Goal: Information Seeking & Learning: Learn about a topic

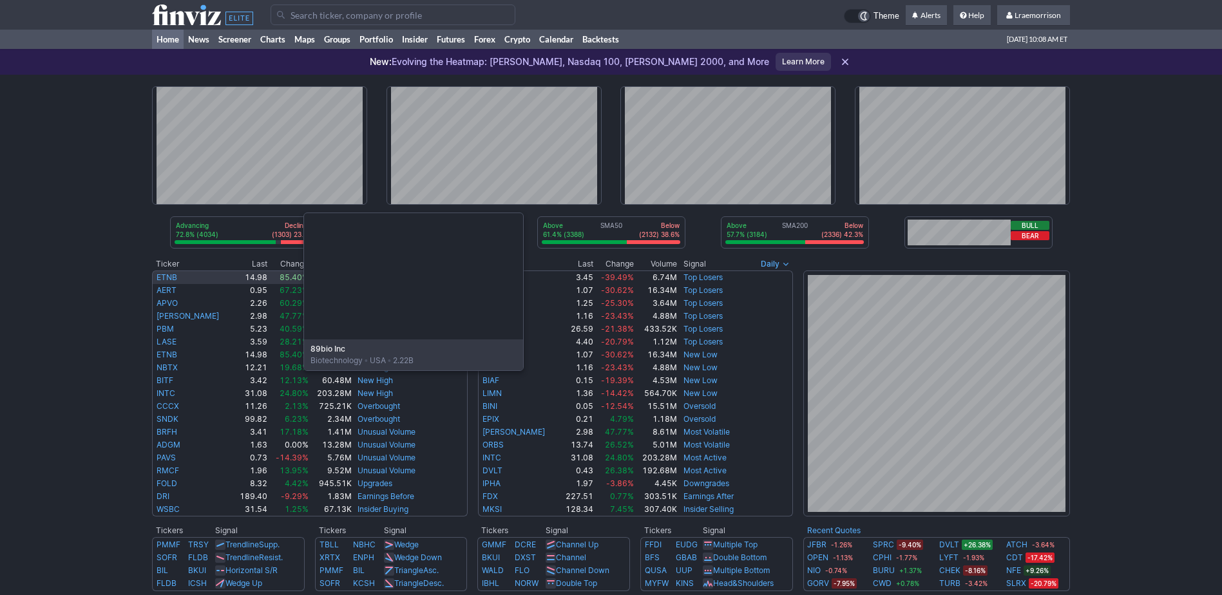
scroll to position [64, 0]
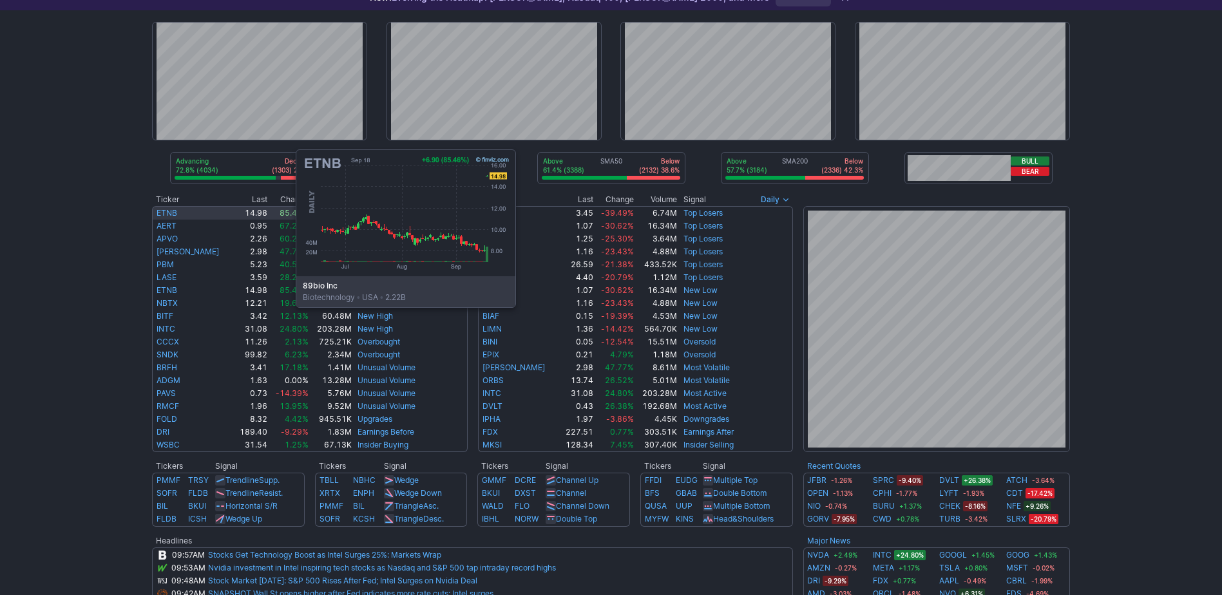
click at [167, 211] on link "ETNB" at bounding box center [167, 213] width 21 height 10
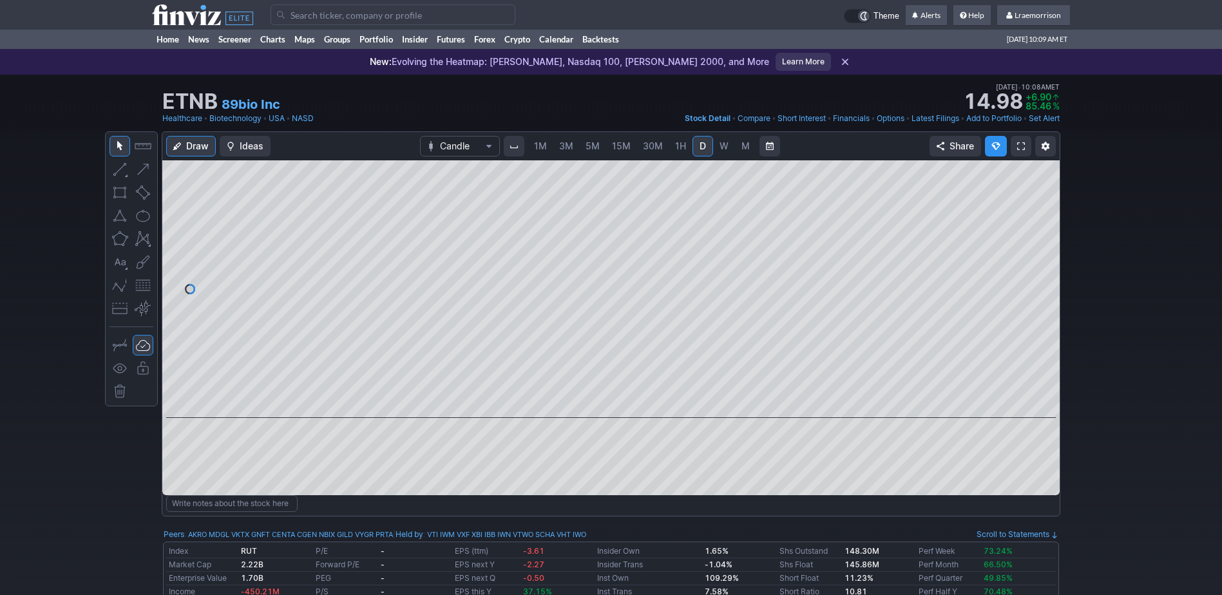
click at [540, 150] on span "1M" at bounding box center [540, 145] width 13 height 11
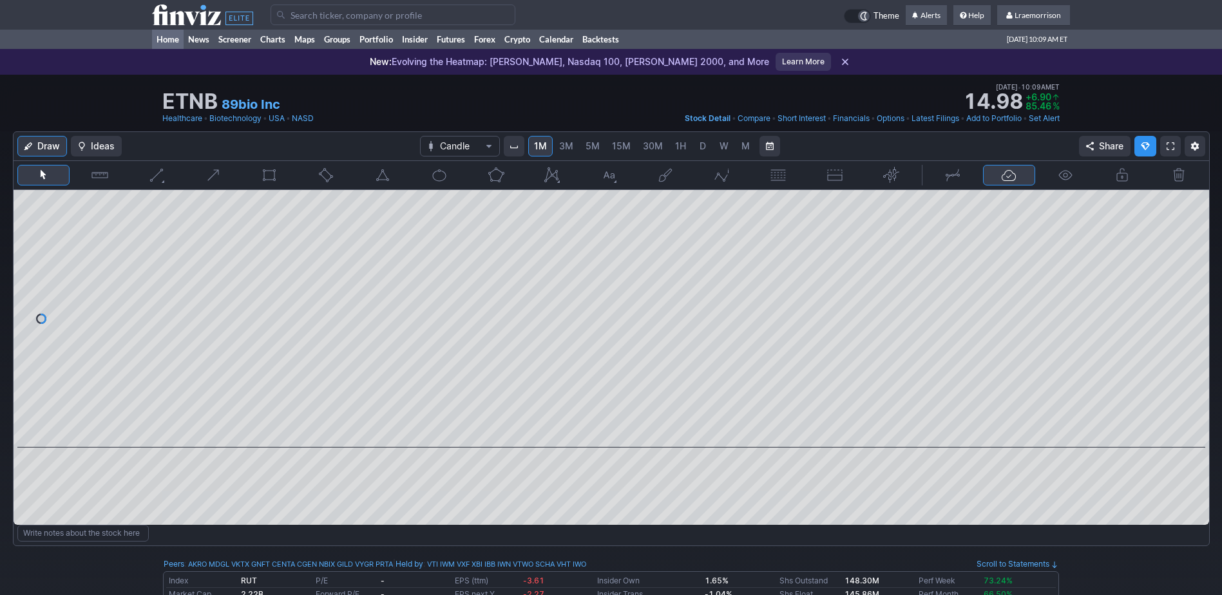
click at [166, 38] on link "Home" at bounding box center [168, 39] width 32 height 19
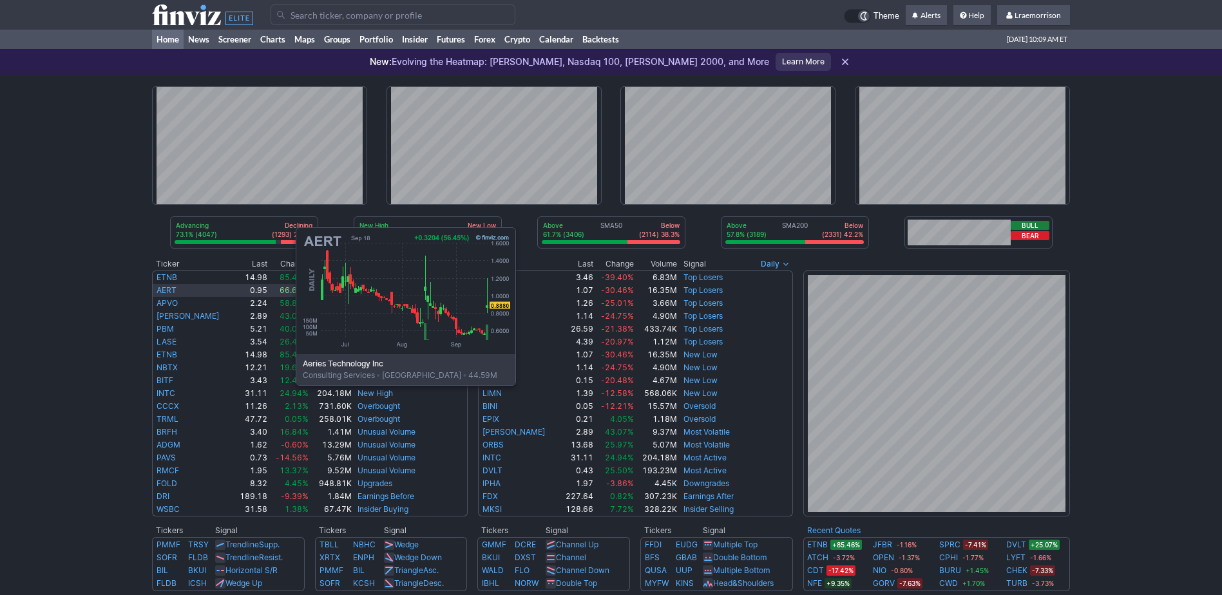
click at [167, 289] on link "AERT" at bounding box center [167, 290] width 20 height 10
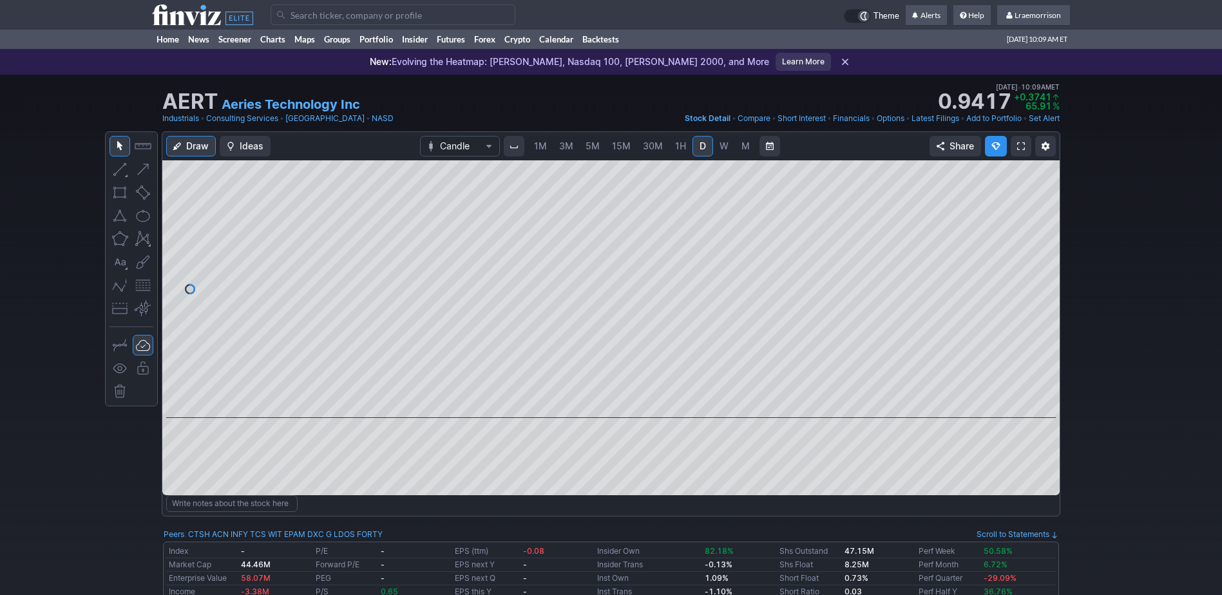
click at [539, 146] on span "1M" at bounding box center [540, 145] width 13 height 11
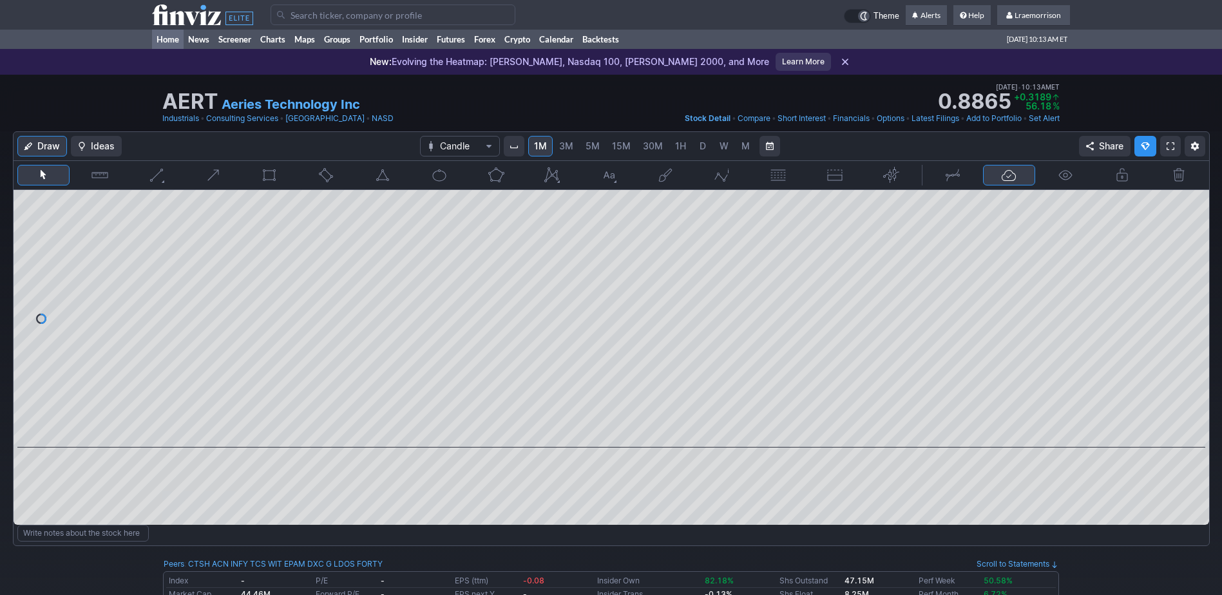
click at [172, 39] on link "Home" at bounding box center [168, 39] width 32 height 19
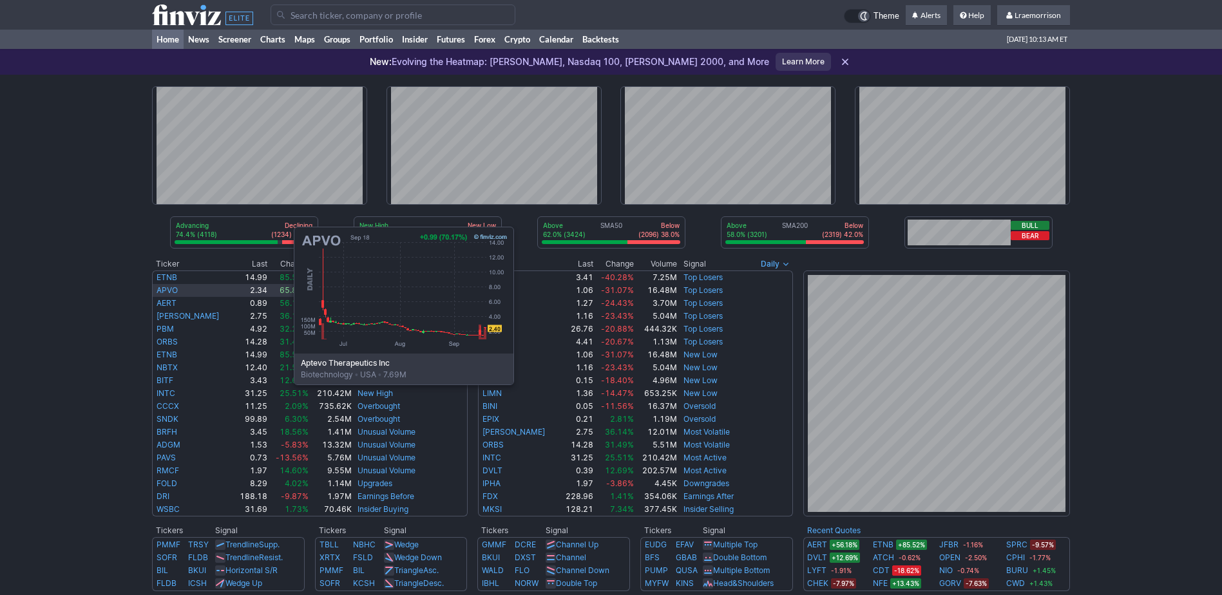
click at [165, 288] on link "APVO" at bounding box center [167, 290] width 21 height 10
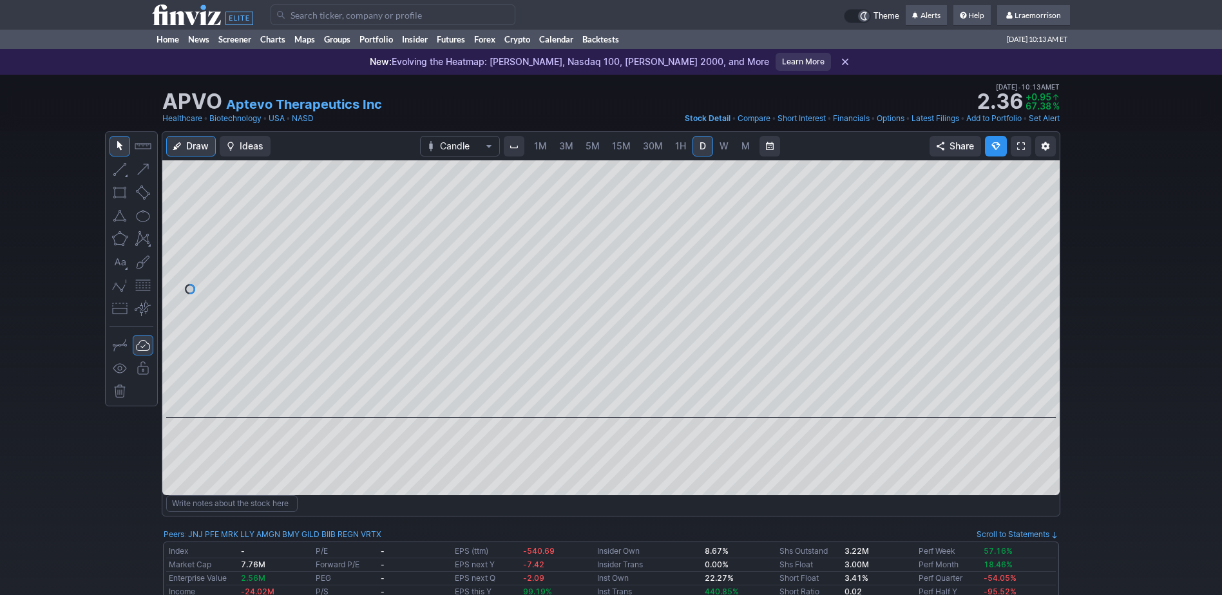
click at [538, 147] on span "1M" at bounding box center [540, 145] width 13 height 11
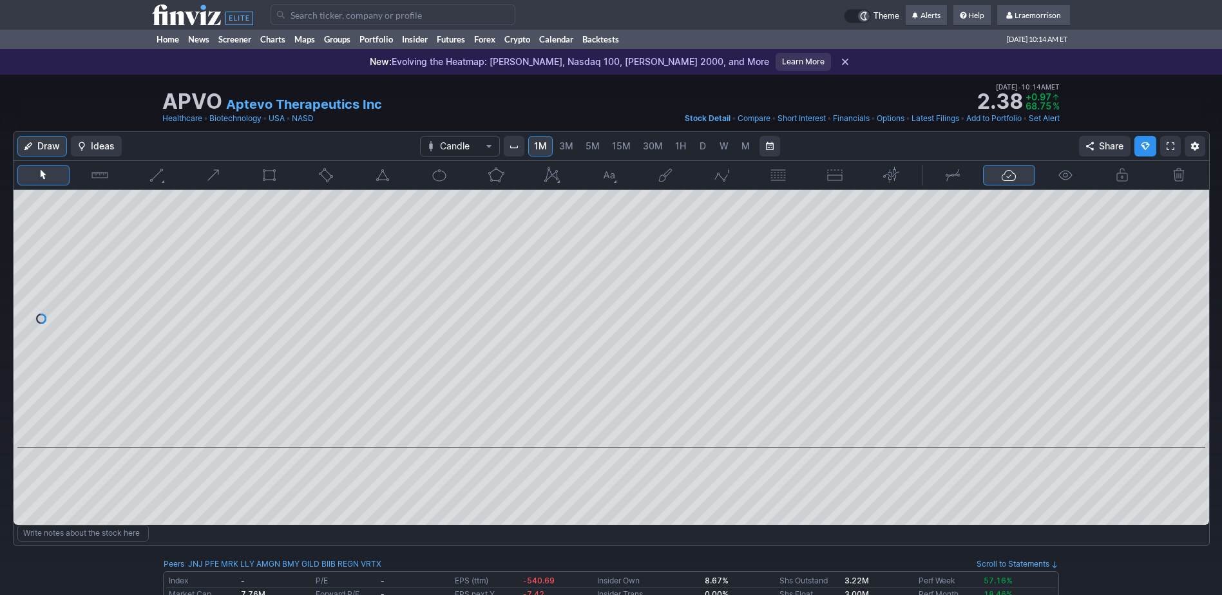
click at [294, 14] on input "Search" at bounding box center [393, 15] width 245 height 21
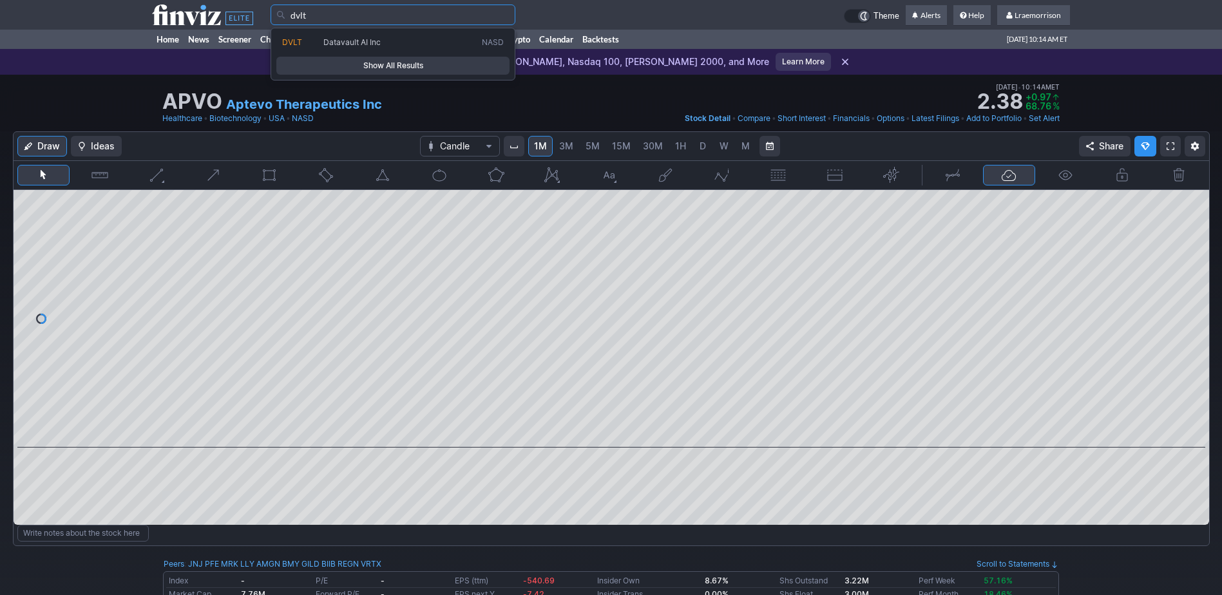
type input "dvlt"
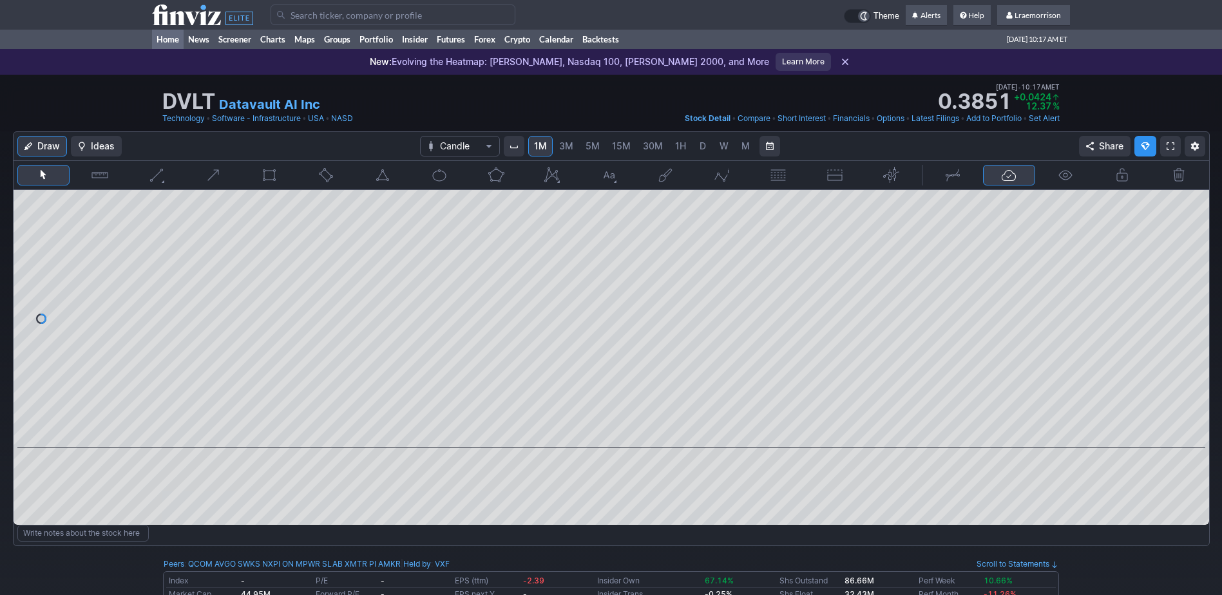
click at [176, 43] on link "Home" at bounding box center [168, 39] width 32 height 19
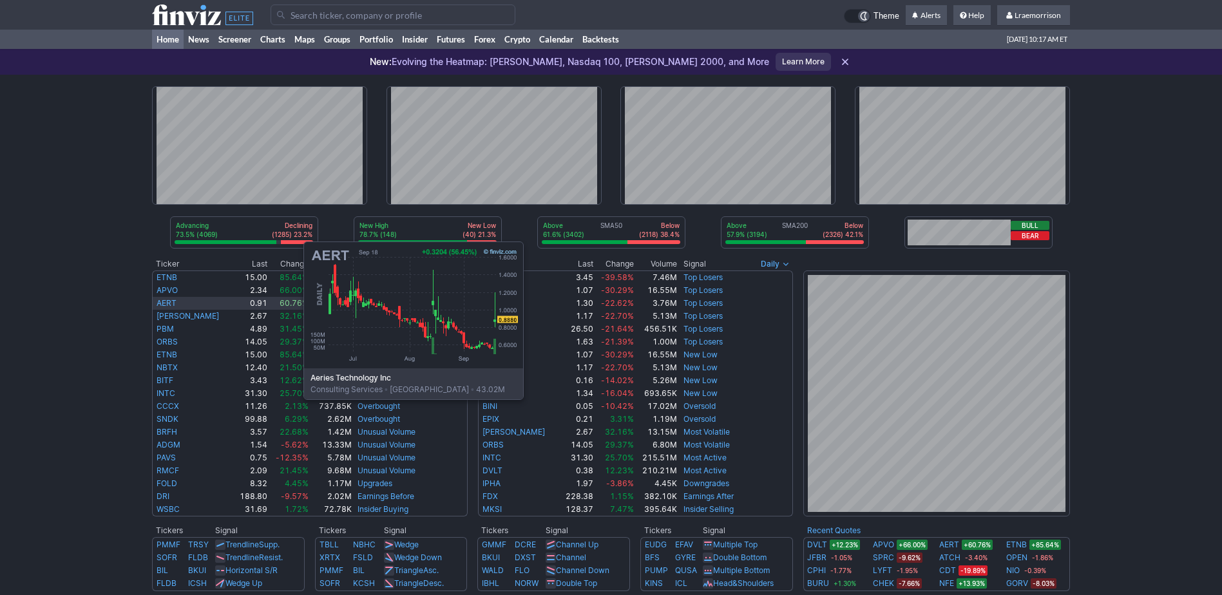
click at [175, 303] on link "AERT" at bounding box center [167, 303] width 20 height 10
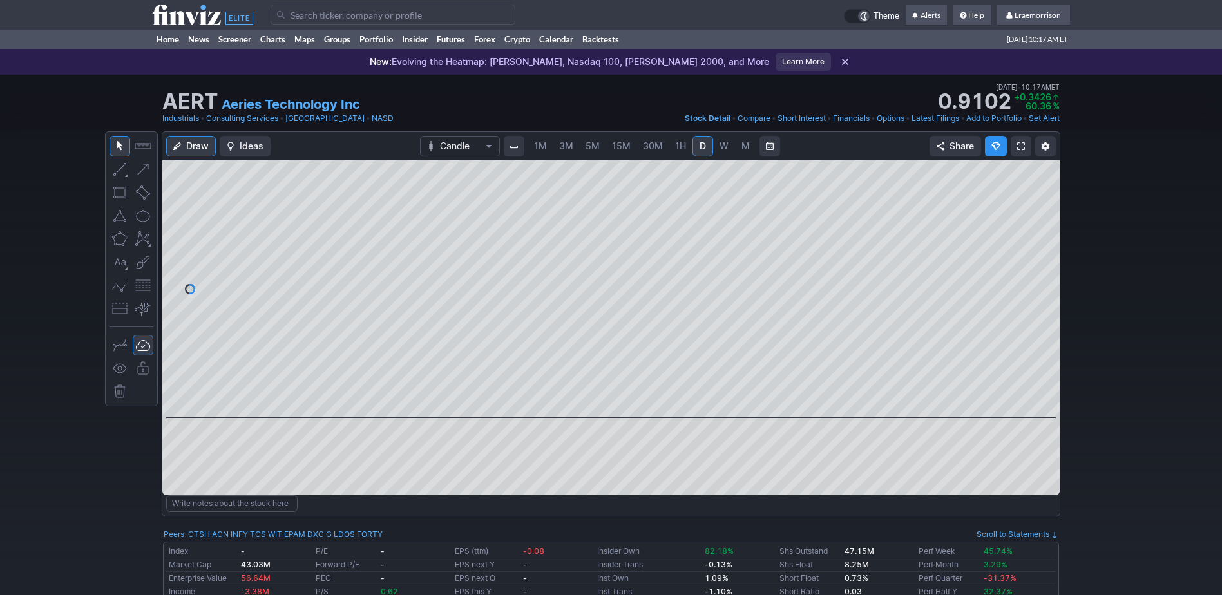
click at [538, 148] on span "1M" at bounding box center [540, 145] width 13 height 11
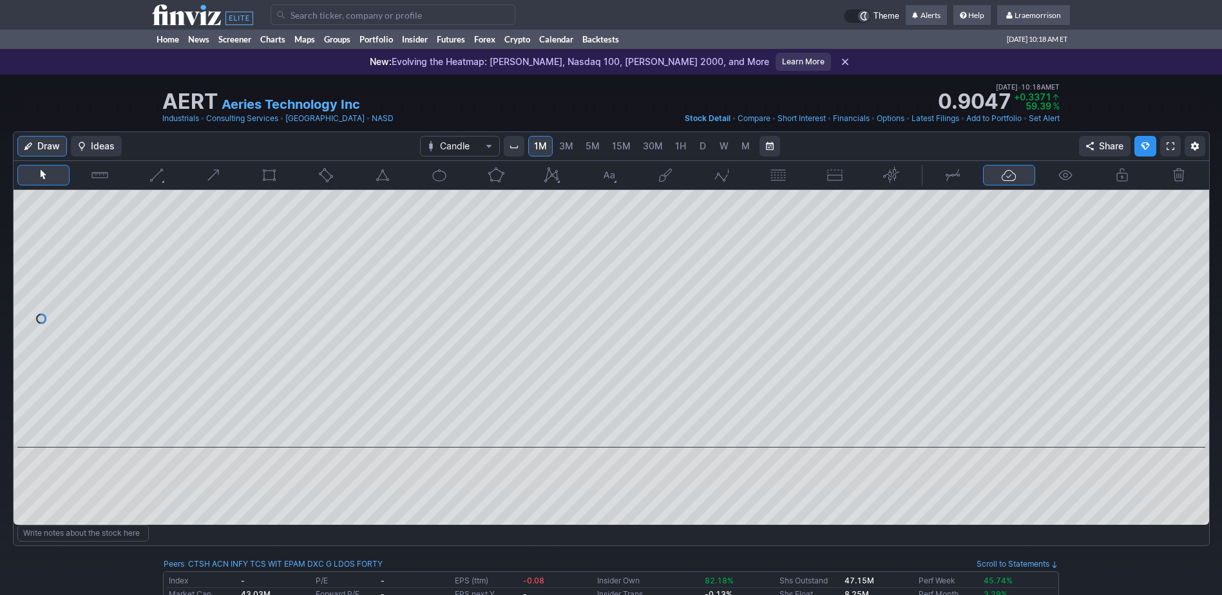
click at [312, 18] on input "Search" at bounding box center [393, 15] width 245 height 21
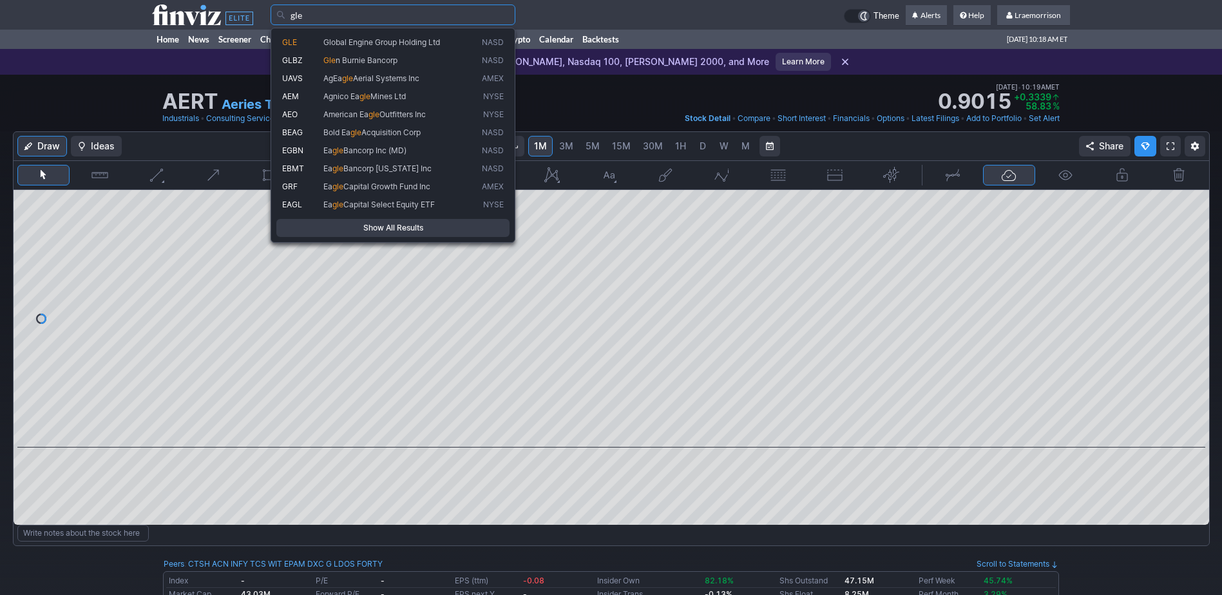
type input "gle"
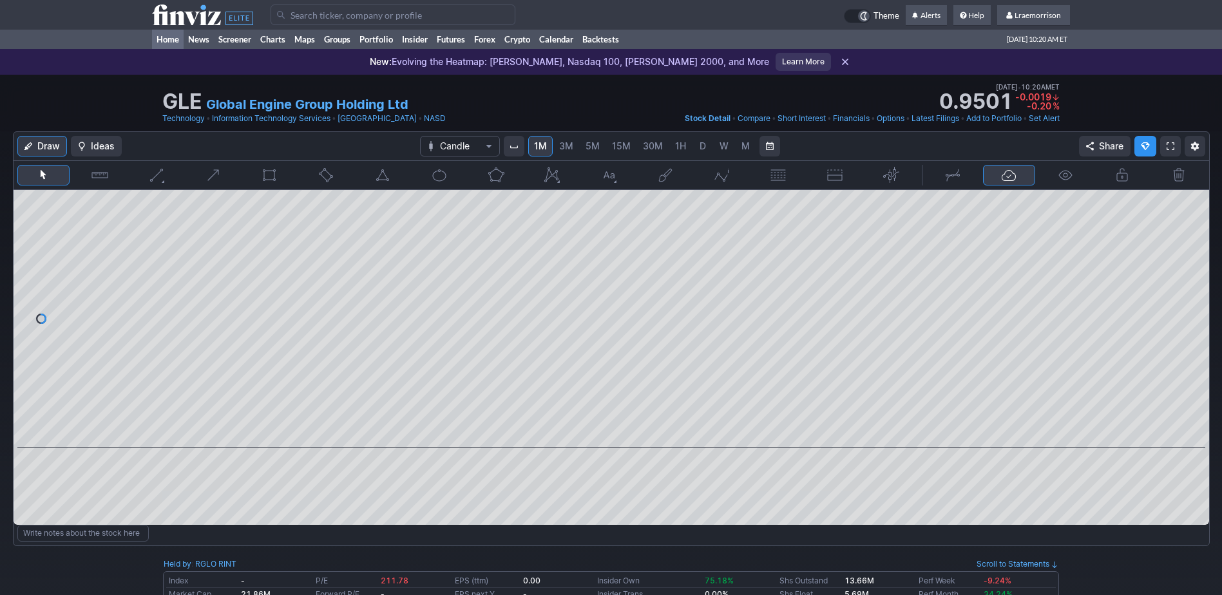
click at [164, 43] on link "Home" at bounding box center [168, 39] width 32 height 19
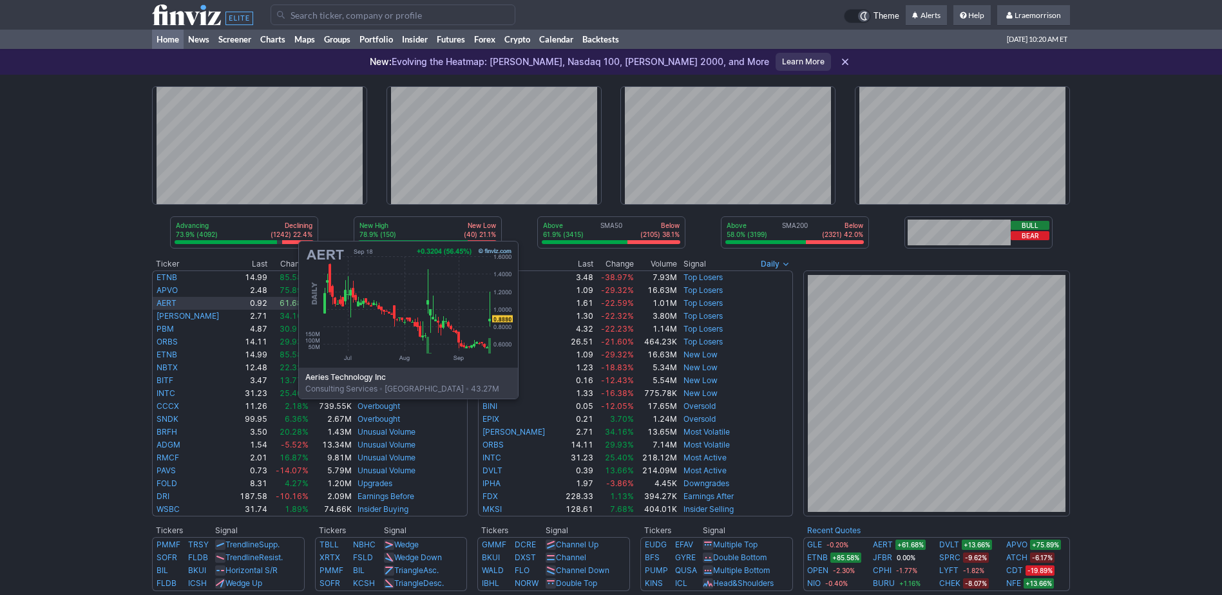
click at [169, 302] on link "AERT" at bounding box center [167, 303] width 20 height 10
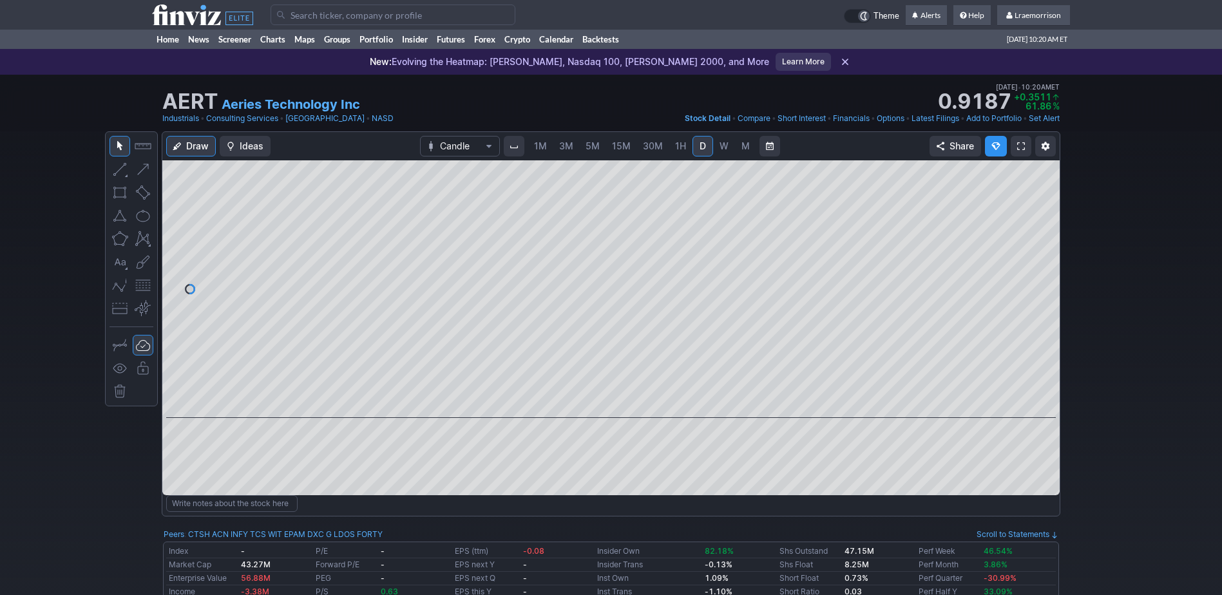
click at [542, 142] on span "1M" at bounding box center [540, 145] width 13 height 11
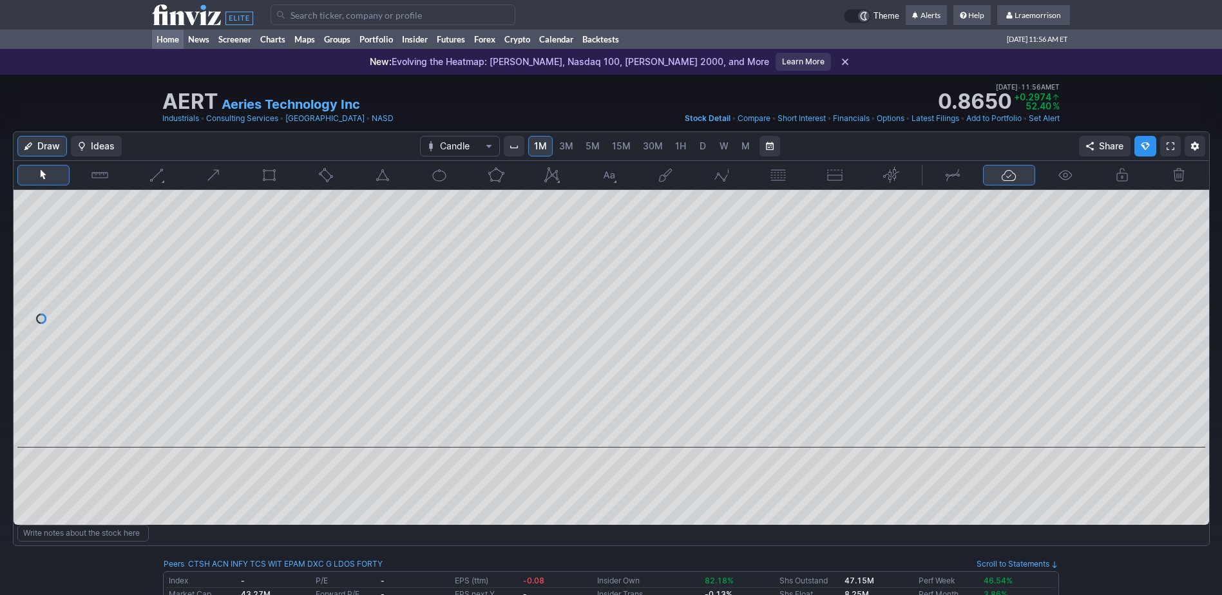
click at [169, 37] on link "Home" at bounding box center [168, 39] width 32 height 19
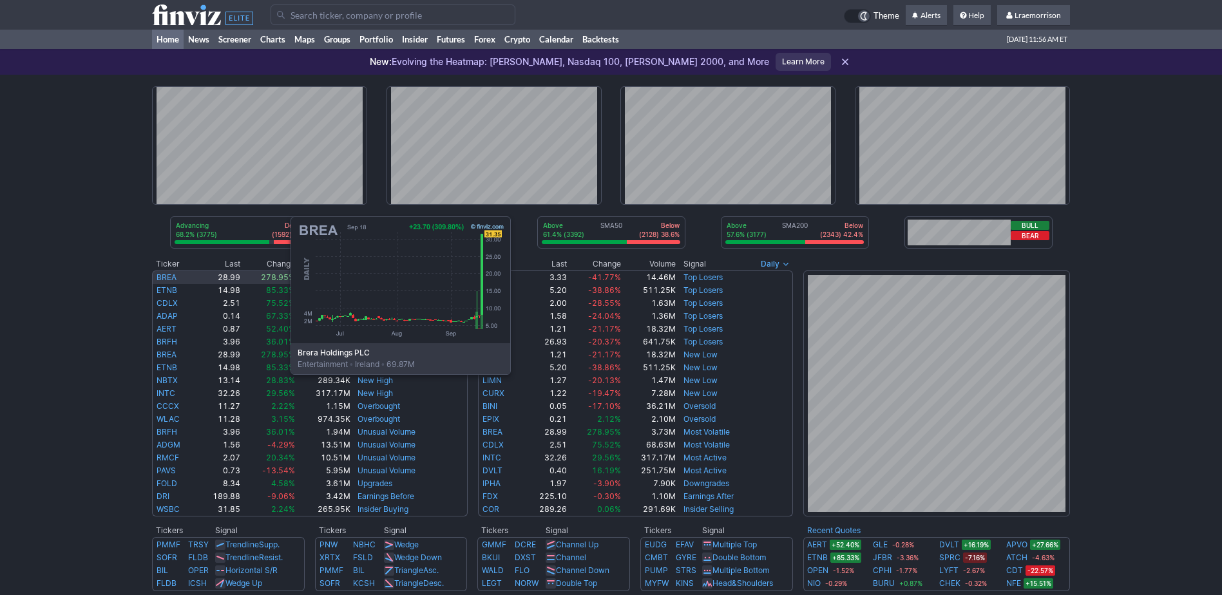
click at [162, 278] on link "BREA" at bounding box center [167, 277] width 20 height 10
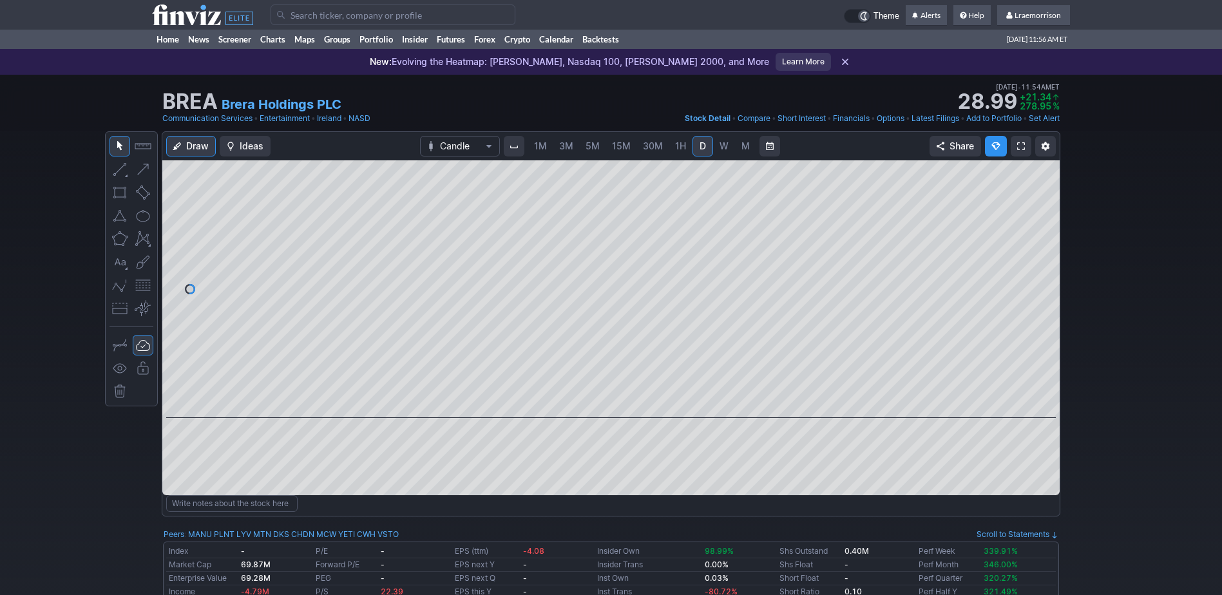
click at [543, 146] on span "1M" at bounding box center [540, 145] width 13 height 11
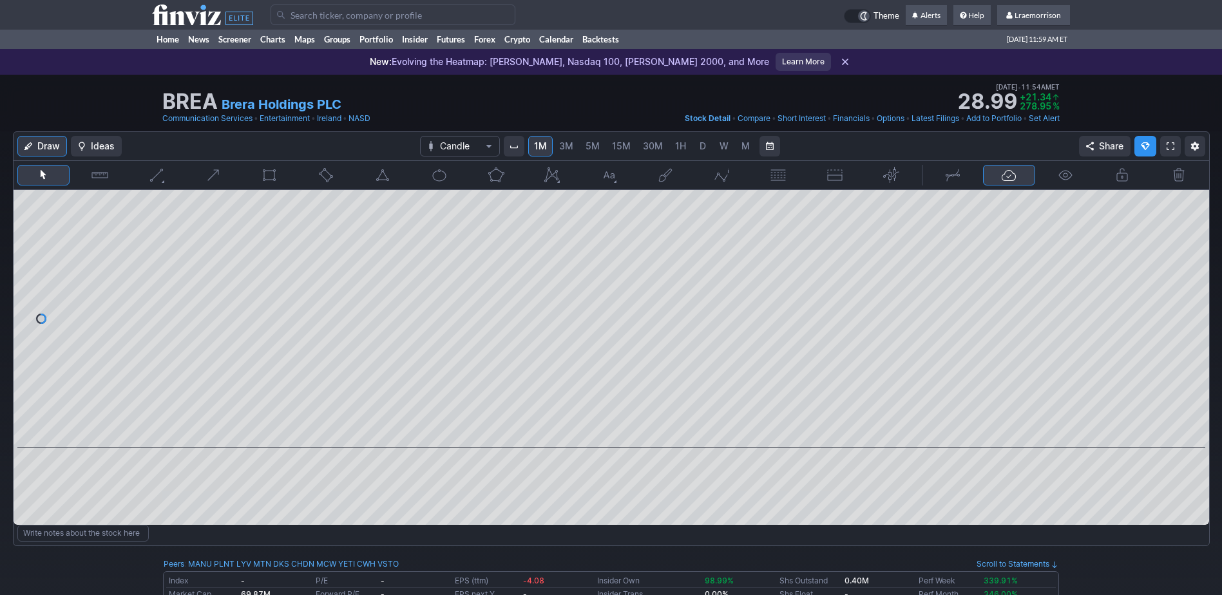
click at [300, 12] on input "Search" at bounding box center [393, 15] width 245 height 21
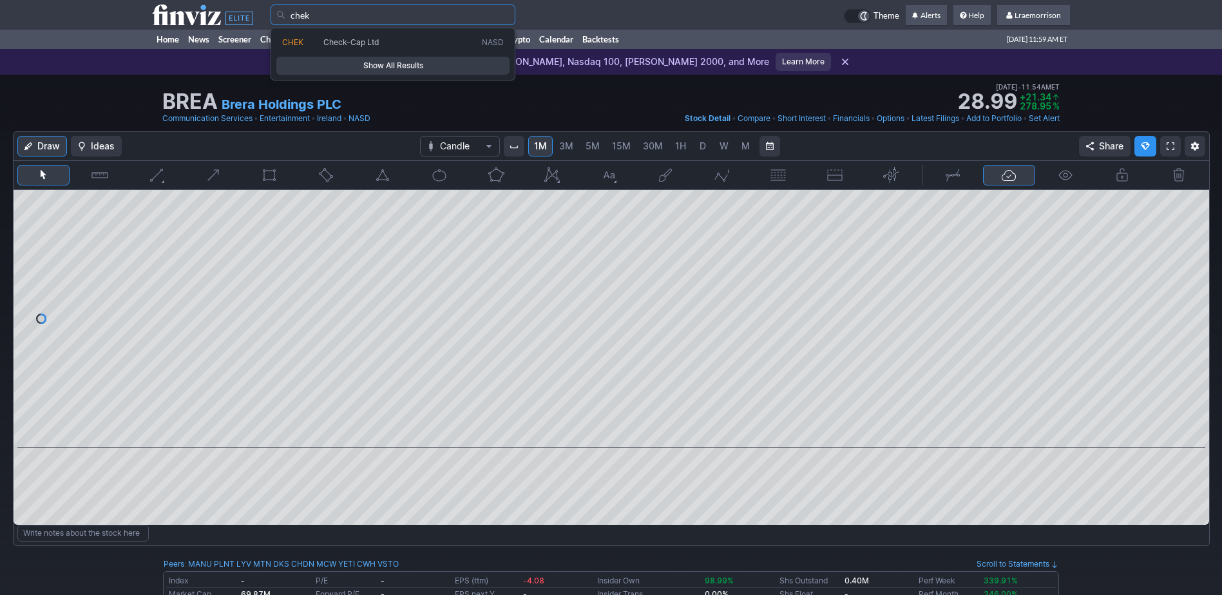
type input "chek"
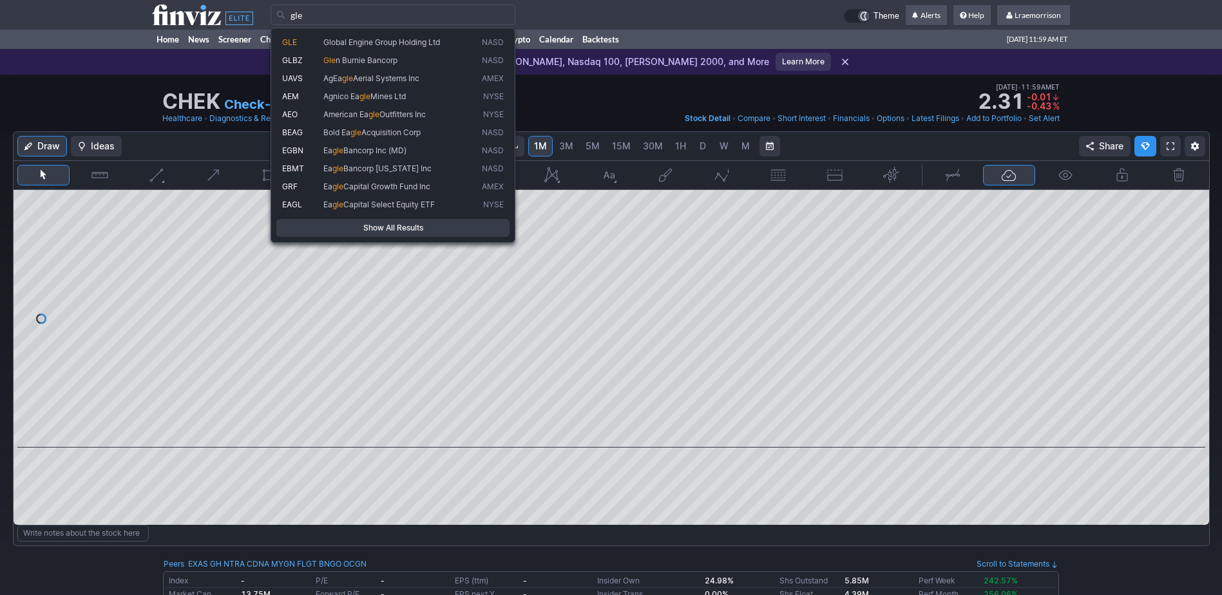
type input "gle"
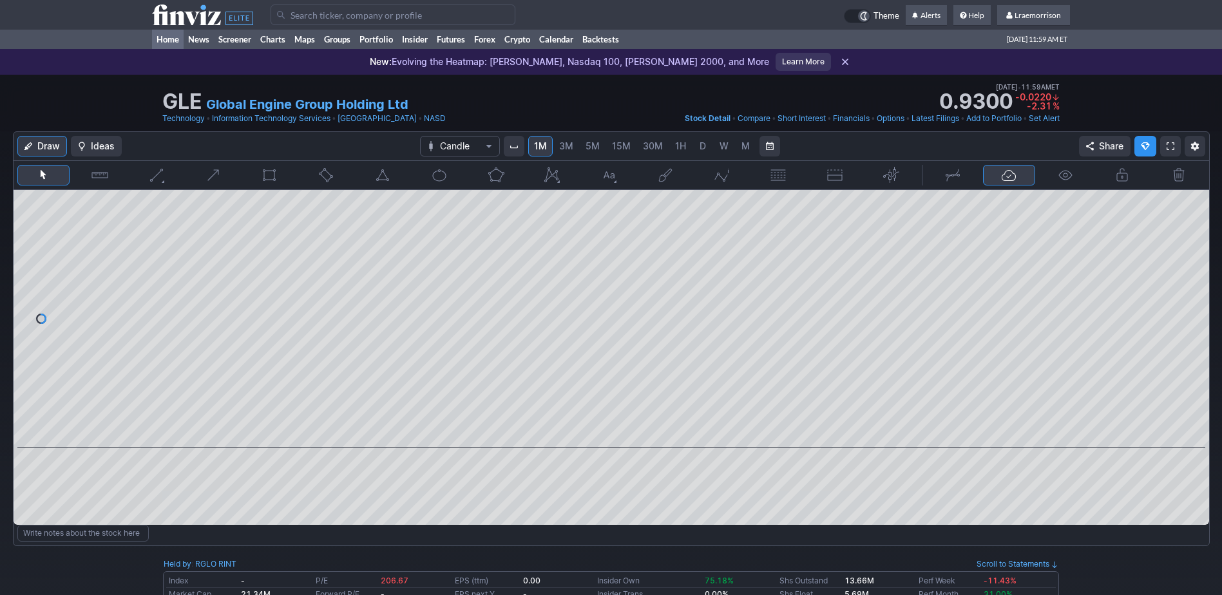
click at [167, 38] on link "Home" at bounding box center [168, 39] width 32 height 19
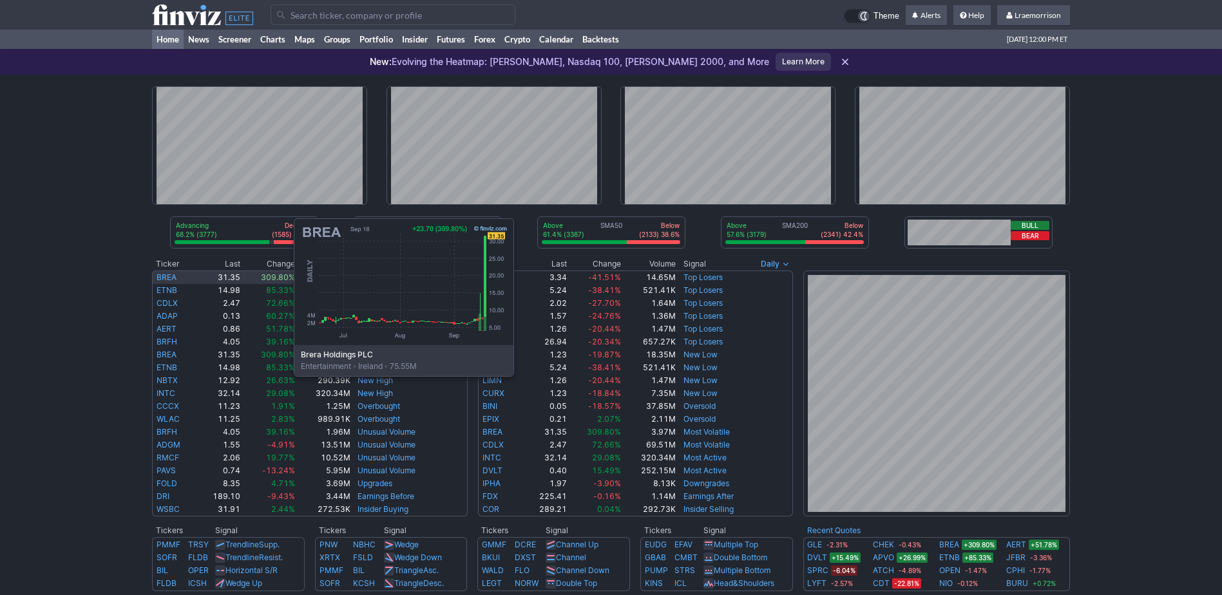
click at [165, 280] on link "BREA" at bounding box center [167, 277] width 20 height 10
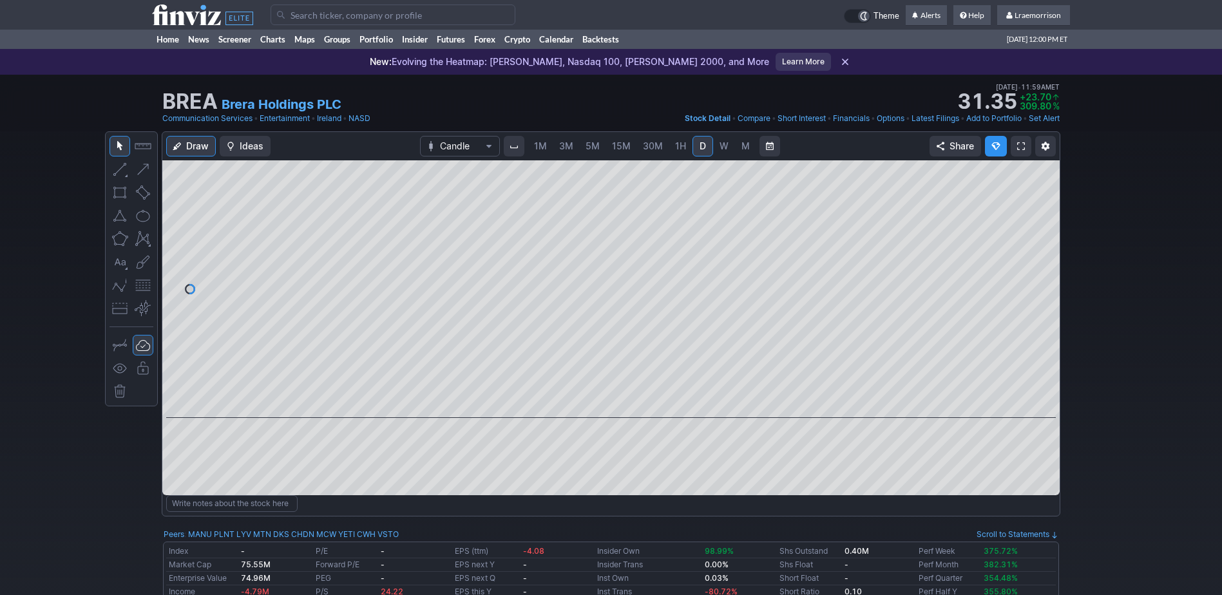
click at [538, 145] on span "1M" at bounding box center [540, 145] width 13 height 11
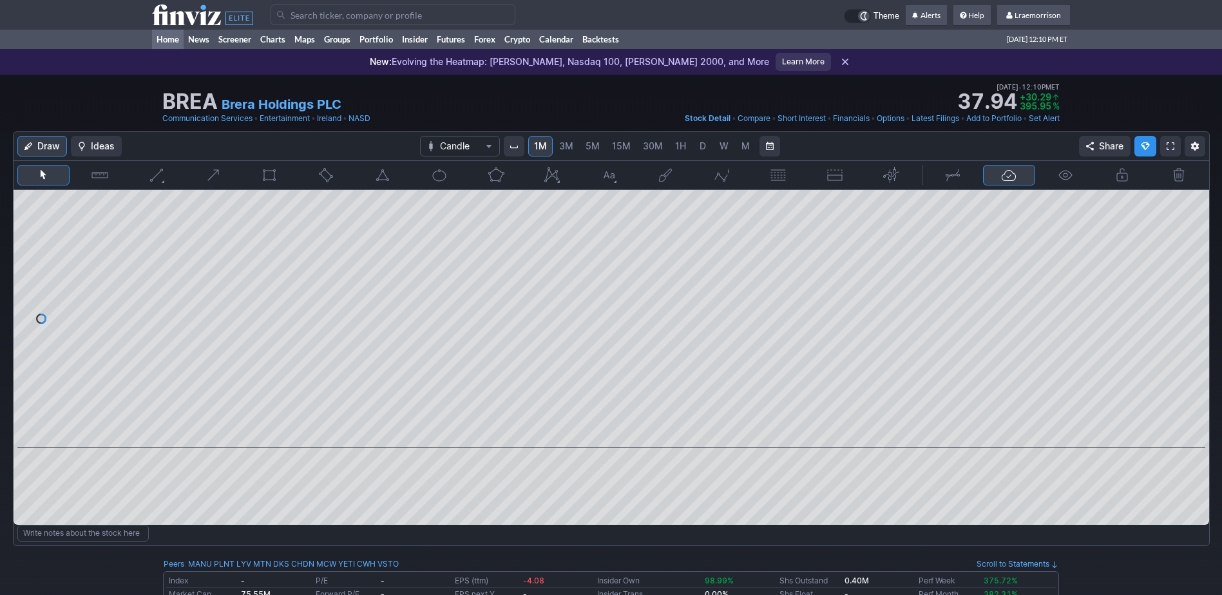
click at [171, 42] on link "Home" at bounding box center [168, 39] width 32 height 19
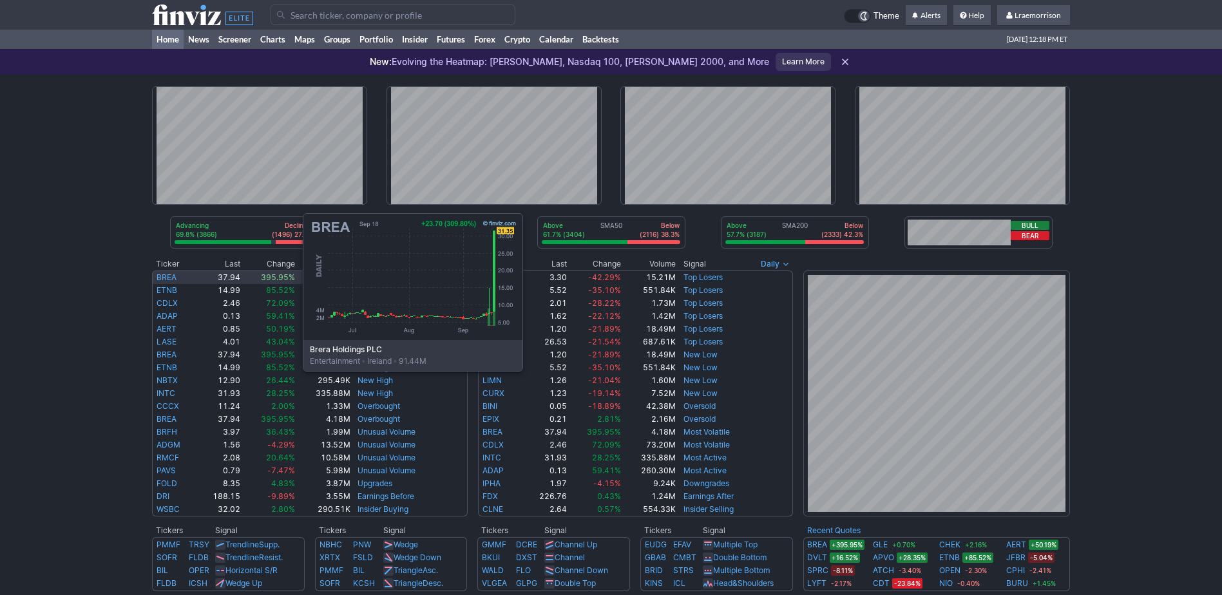
click at [174, 274] on link "BREA" at bounding box center [167, 277] width 20 height 10
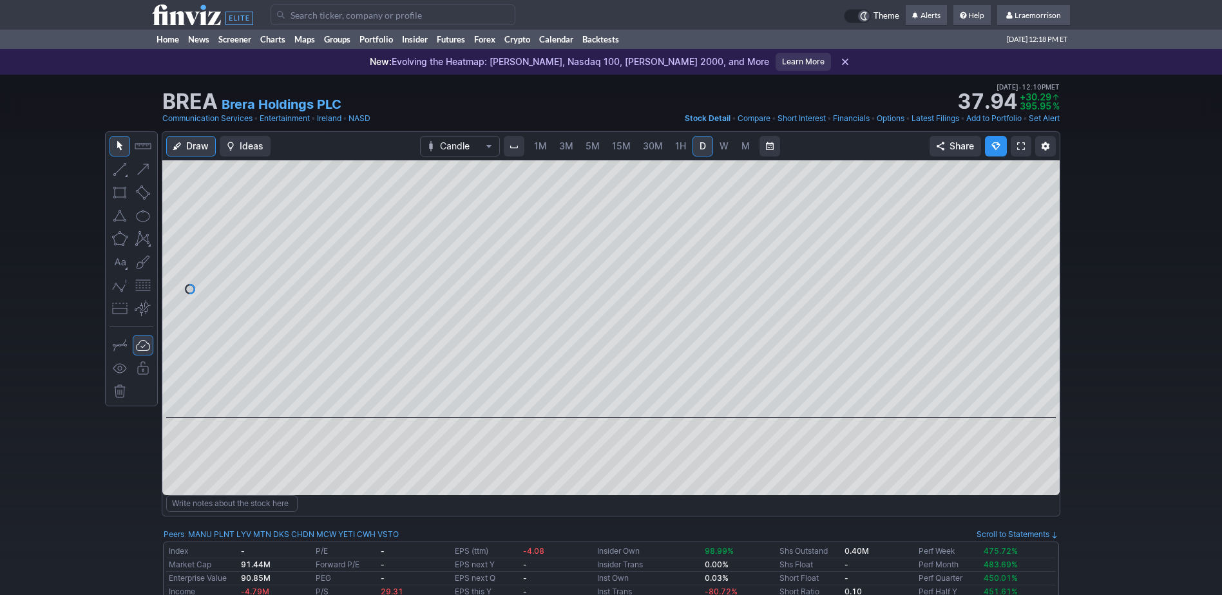
click at [538, 147] on span "1M" at bounding box center [540, 145] width 13 height 11
